Goal: Information Seeking & Learning: Understand process/instructions

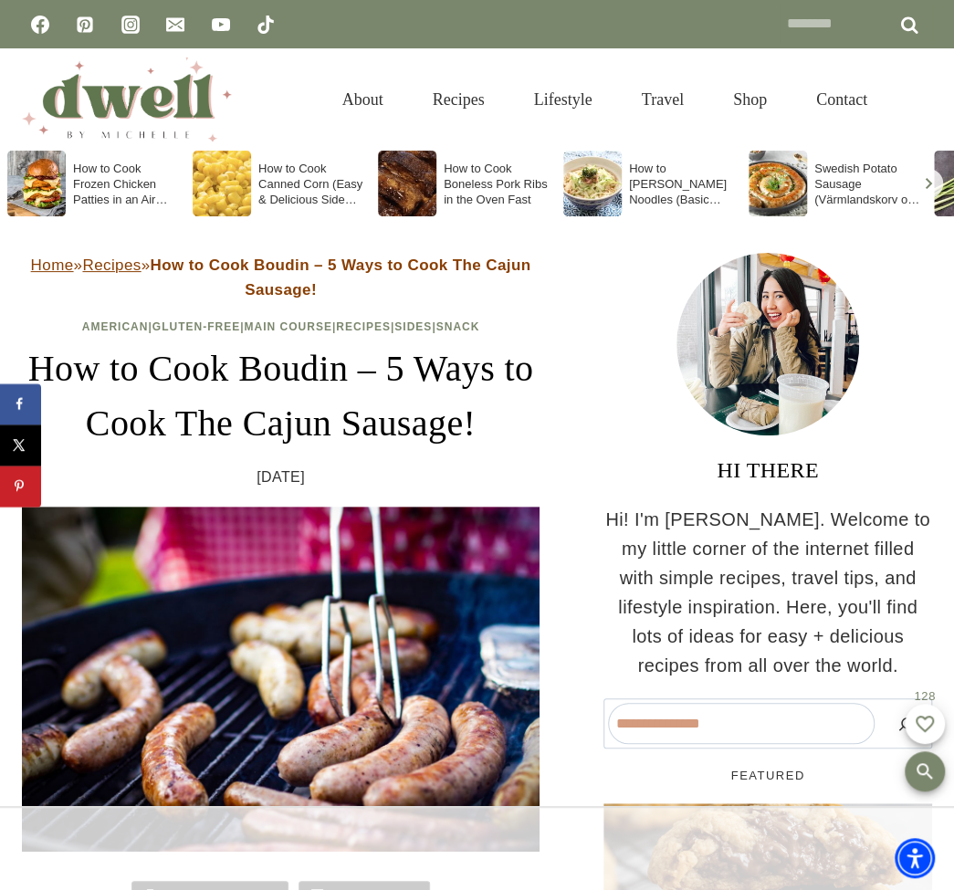
click at [235, 886] on div at bounding box center [477, 848] width 954 height 84
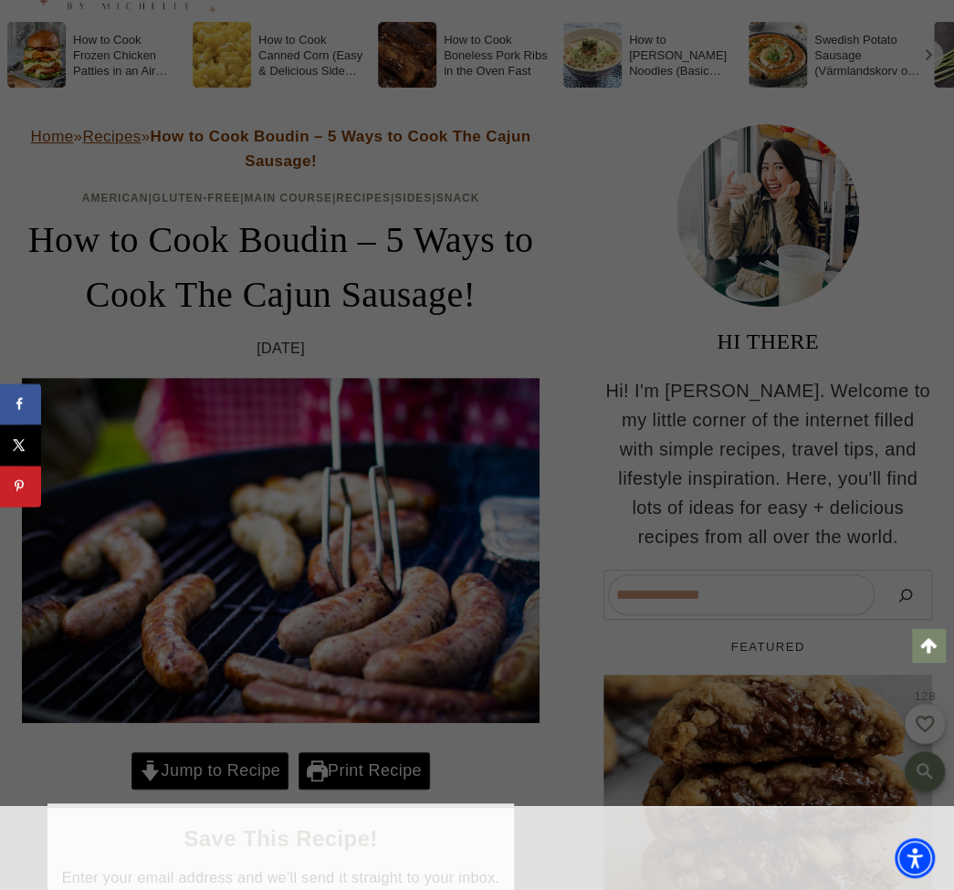
scroll to position [183, 0]
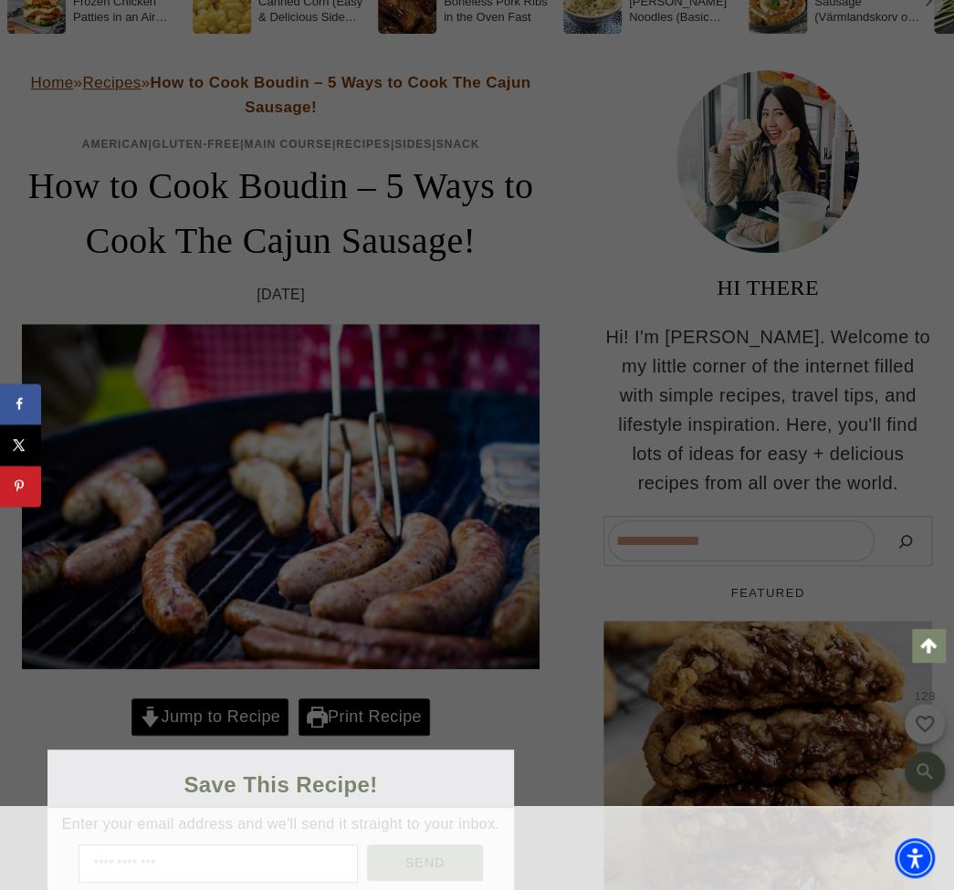
click at [233, 723] on div at bounding box center [477, 445] width 954 height 890
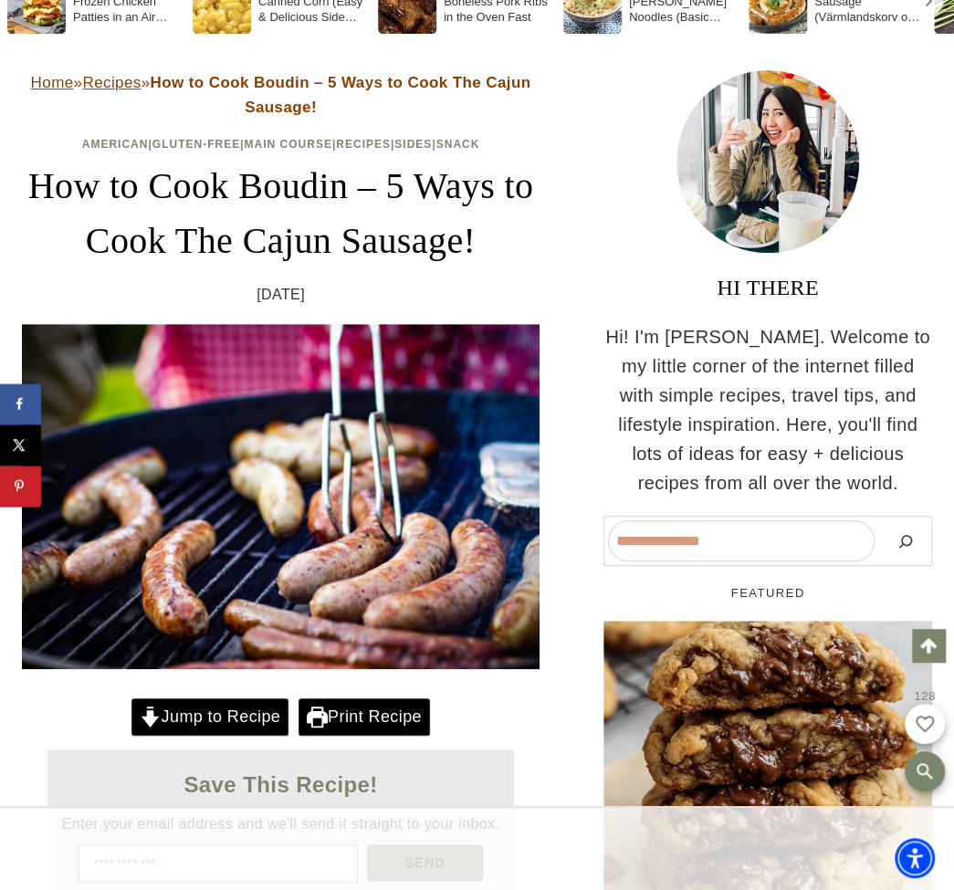
scroll to position [0, 0]
click at [231, 711] on link "Jump to Recipe" at bounding box center [209, 716] width 157 height 37
